Goal: Navigation & Orientation: Find specific page/section

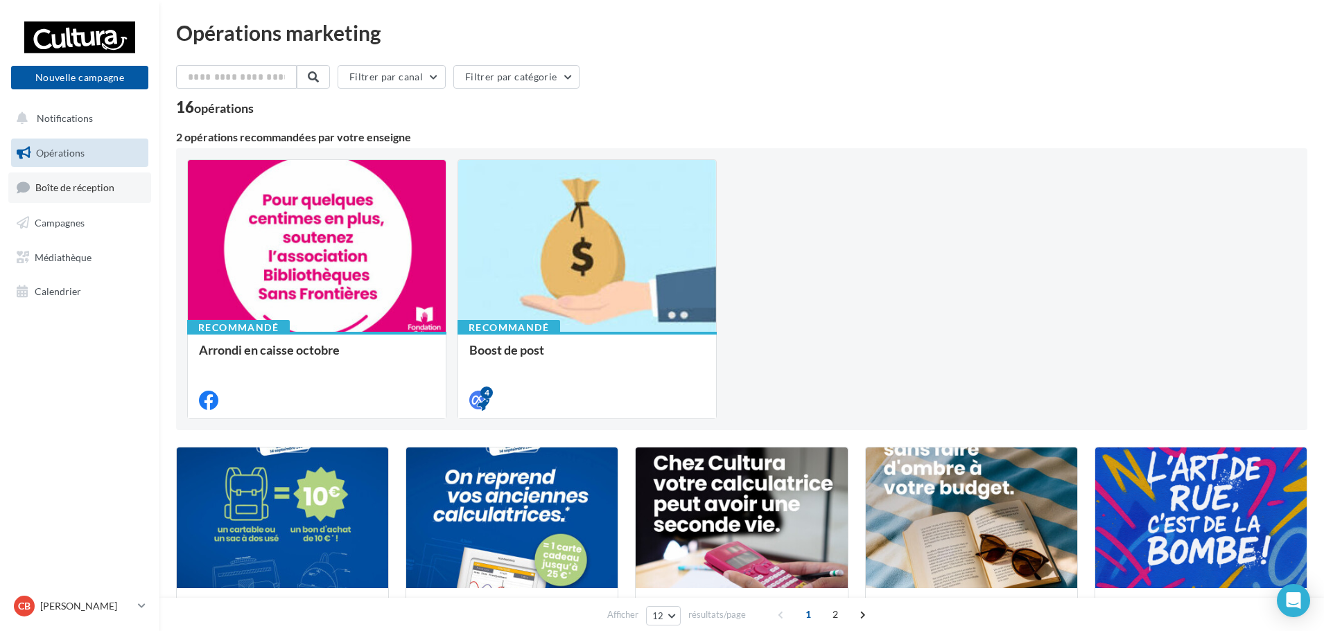
click at [87, 187] on span "Boîte de réception" at bounding box center [74, 188] width 79 height 12
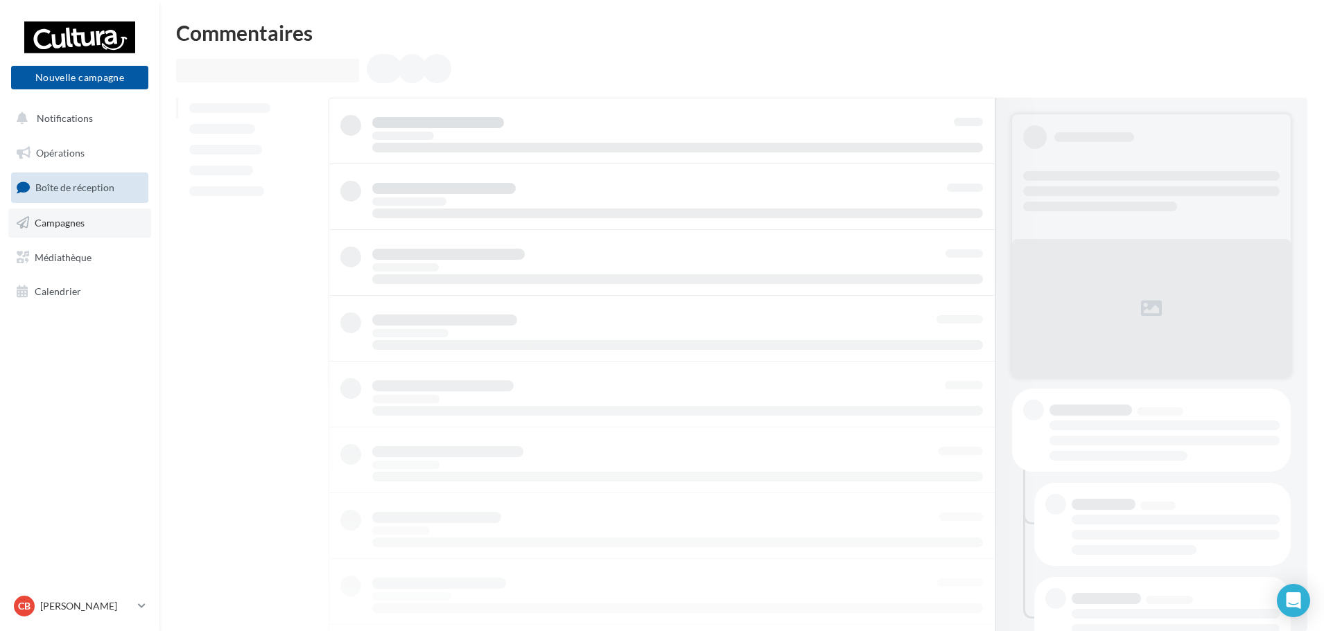
click at [90, 221] on link "Campagnes" at bounding box center [79, 223] width 143 height 29
